Goal: Transaction & Acquisition: Purchase product/service

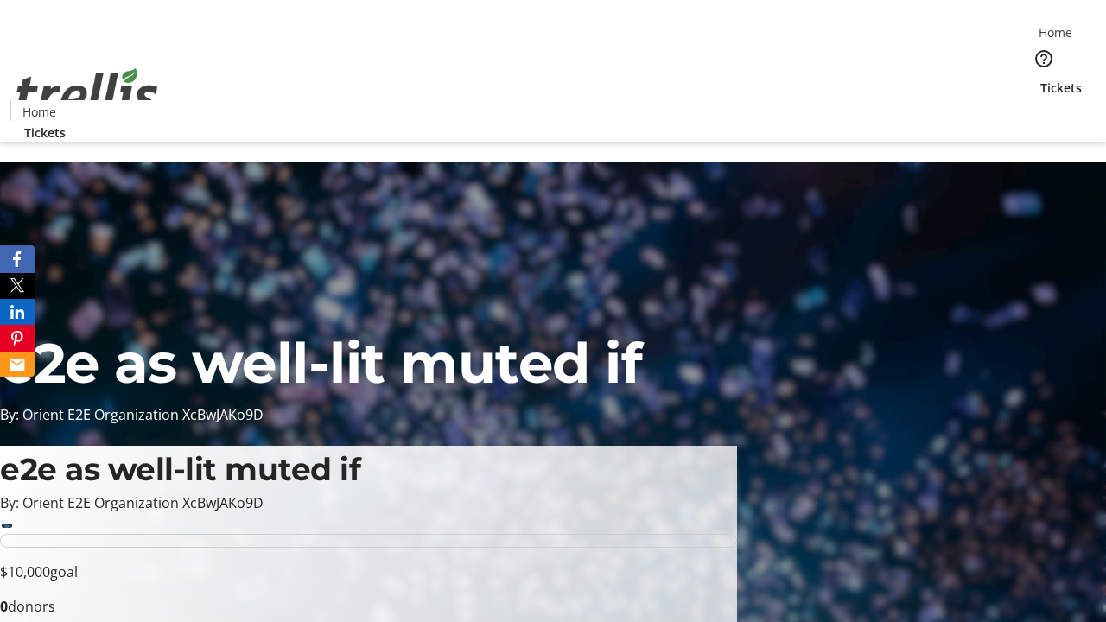
click at [1041, 79] on span "Tickets" at bounding box center [1061, 88] width 41 height 18
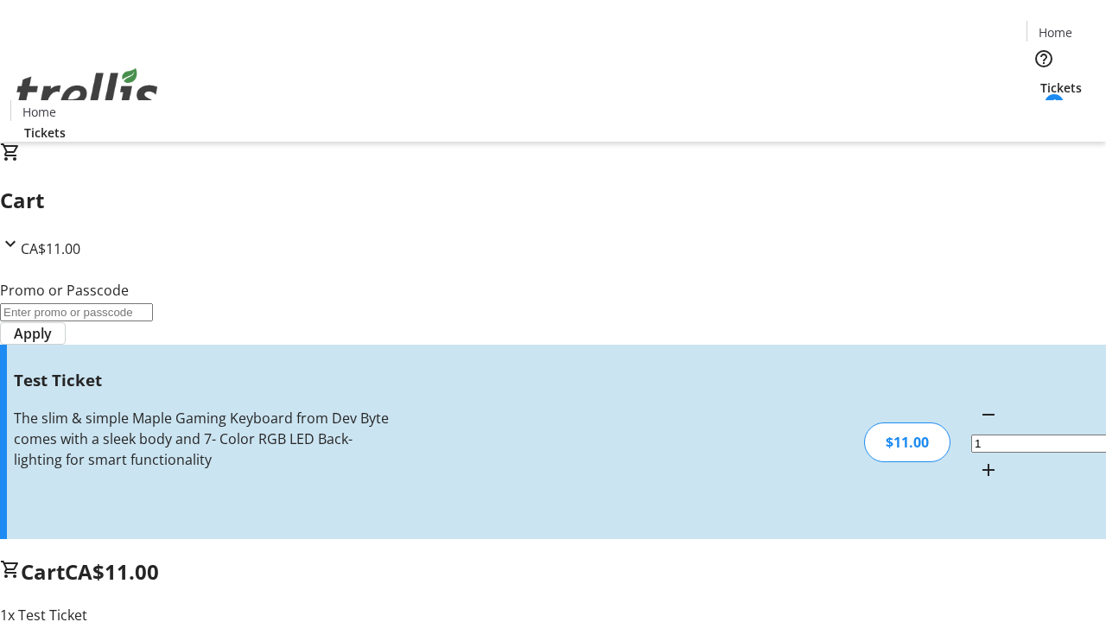
type input "UNLOCK"
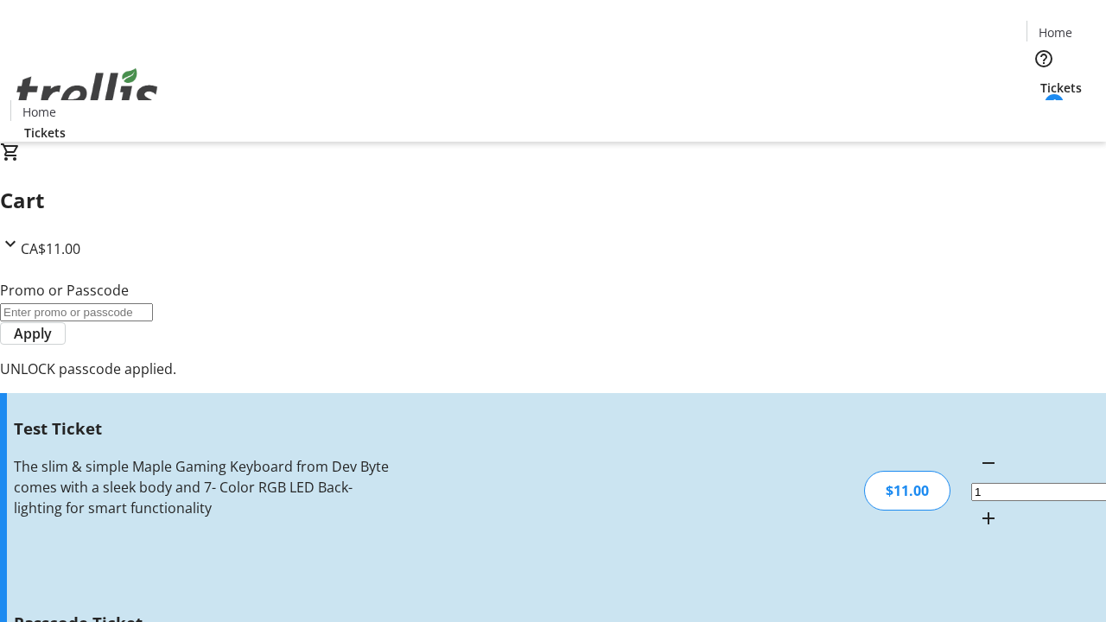
type input "5"
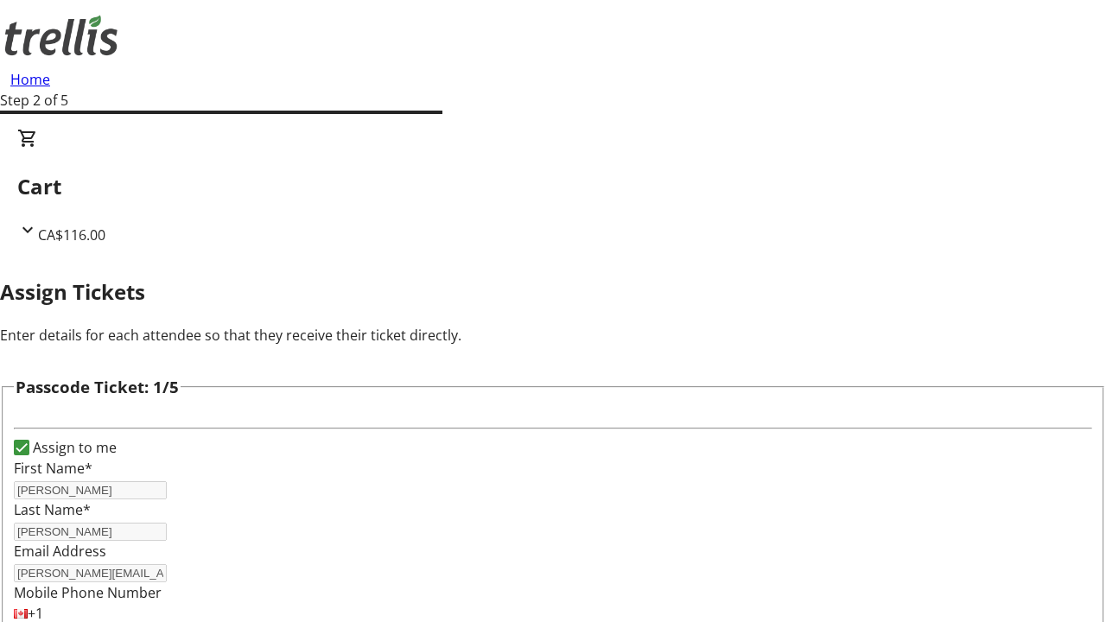
type input "[PERSON_NAME]"
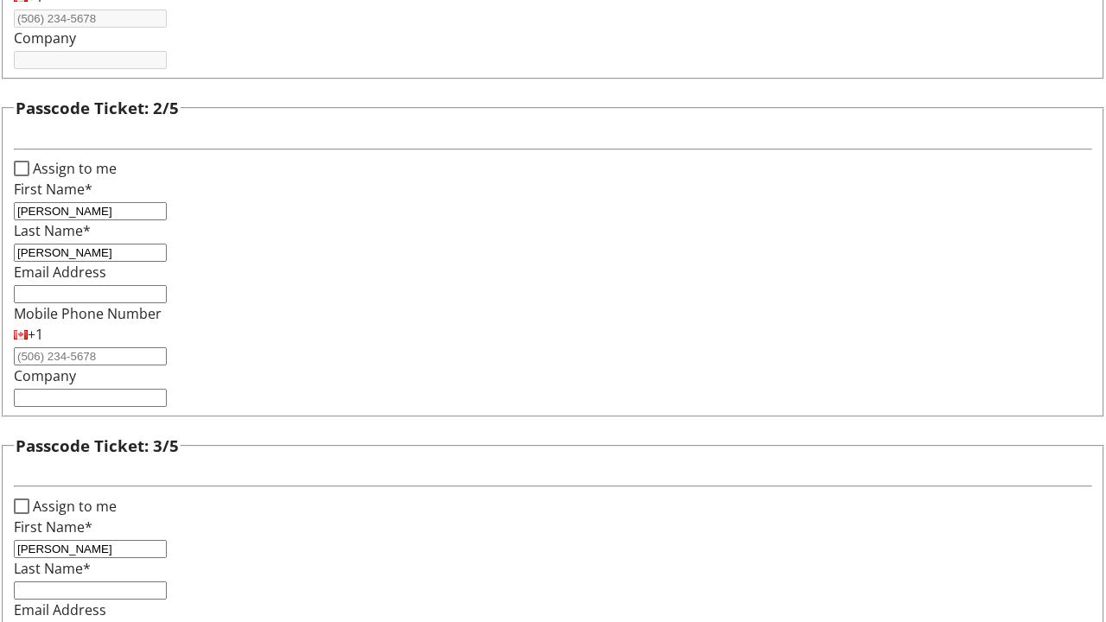
type input "[PERSON_NAME]"
type input "Deckow"
type input "Talon"
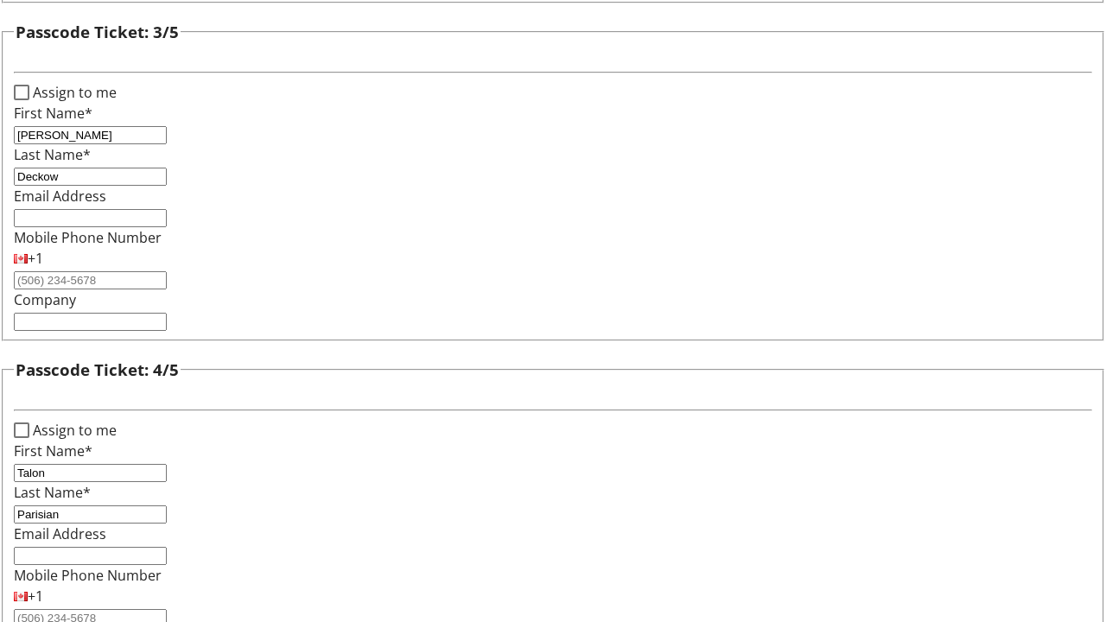
type input "Parisian"
checkbox input "true"
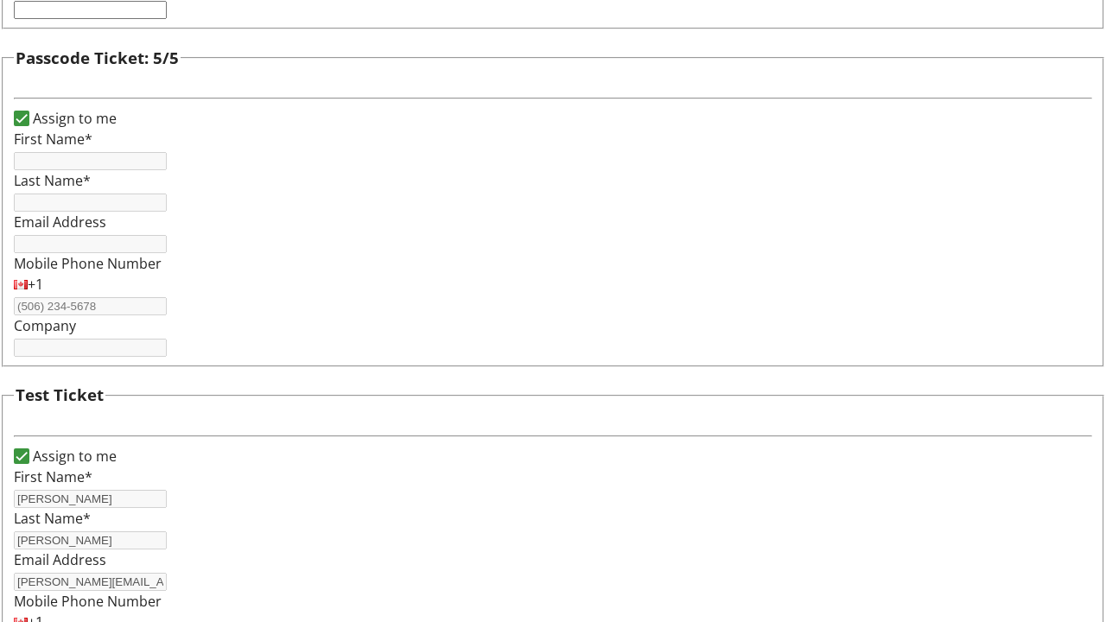
type input "[PERSON_NAME]"
type input "[PERSON_NAME][EMAIL_ADDRESS][DOMAIN_NAME]"
